Goal: Check status: Check status

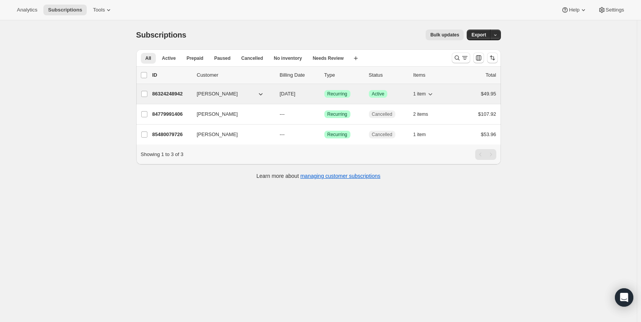
click at [169, 94] on p "86324248942" at bounding box center [171, 94] width 38 height 8
click at [210, 94] on span "[PERSON_NAME]" at bounding box center [217, 94] width 41 height 8
click at [175, 95] on p "86324248942" at bounding box center [171, 94] width 38 height 8
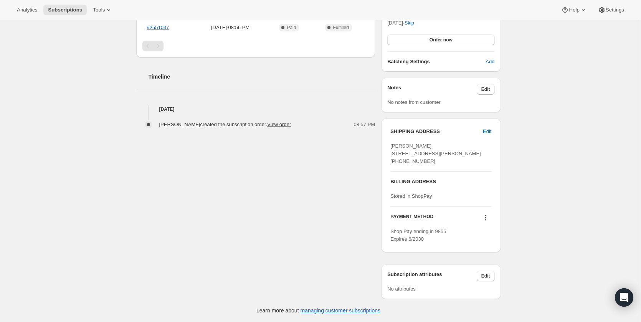
scroll to position [232, 0]
click at [278, 122] on link "View order" at bounding box center [279, 125] width 24 height 6
